Goal: Navigation & Orientation: Find specific page/section

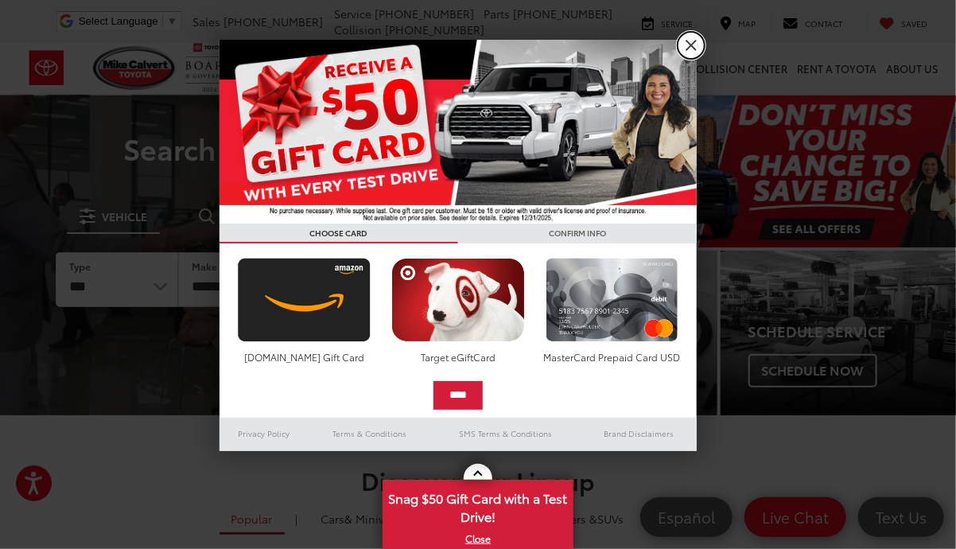
click at [685, 44] on link "X" at bounding box center [691, 45] width 27 height 27
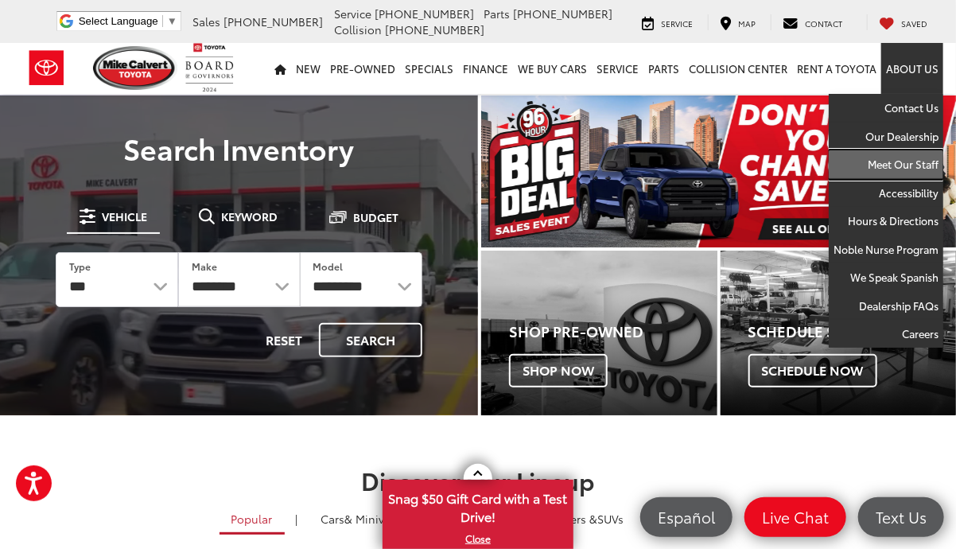
click at [922, 161] on link "Meet Our Staff" at bounding box center [886, 164] width 115 height 29
